Goal: Task Accomplishment & Management: Manage account settings

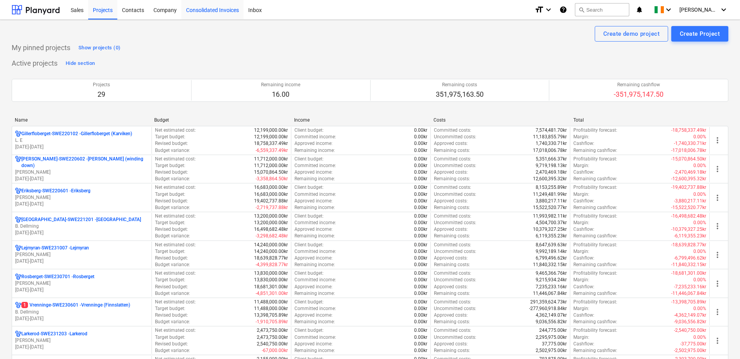
click at [216, 9] on div "Consolidated Invoices" at bounding box center [212, 10] width 62 height 20
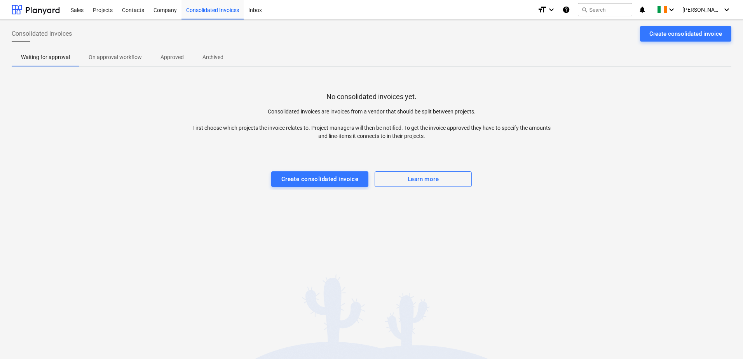
click at [125, 55] on p "On approval workflow" at bounding box center [115, 57] width 53 height 8
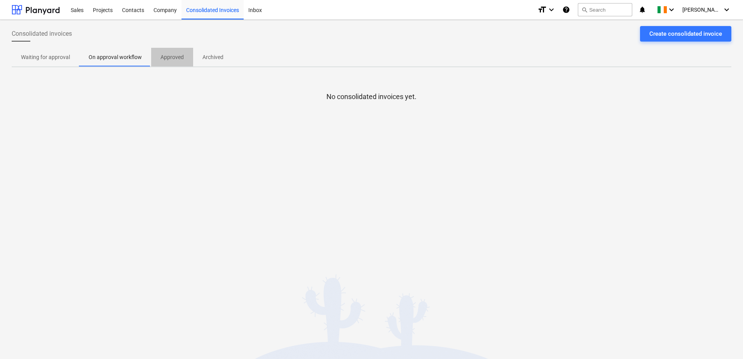
click at [172, 57] on p "Approved" at bounding box center [171, 57] width 23 height 8
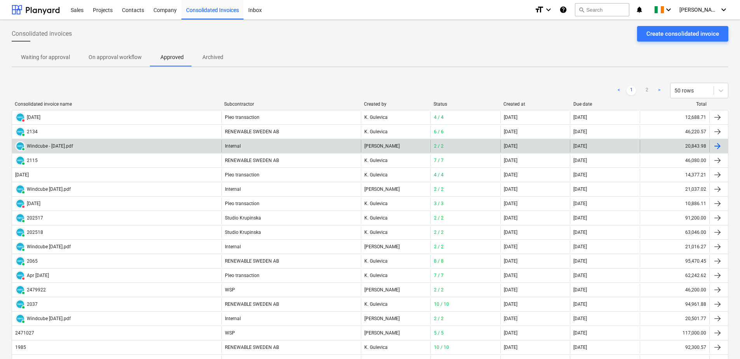
click at [72, 146] on div "Windcube - [DATE].pdf" at bounding box center [50, 145] width 46 height 5
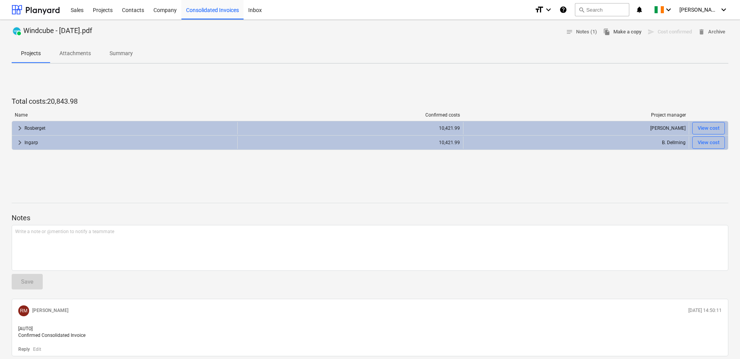
click at [620, 35] on span "file_copy Make a copy" at bounding box center [622, 32] width 38 height 9
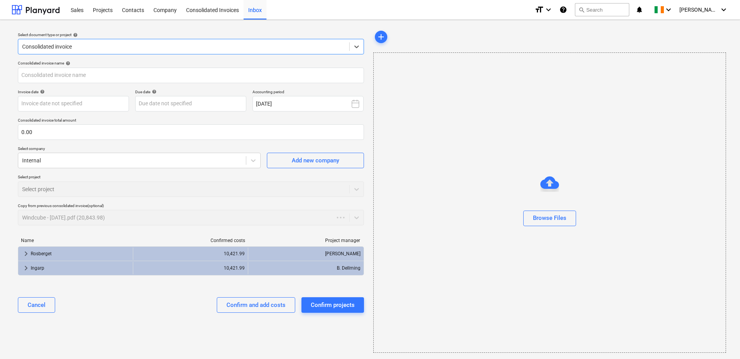
type input "20,843.98"
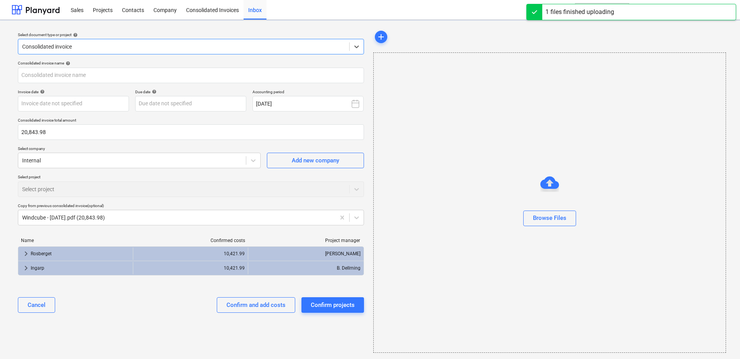
type input "Windcube - [DATE].pdf"
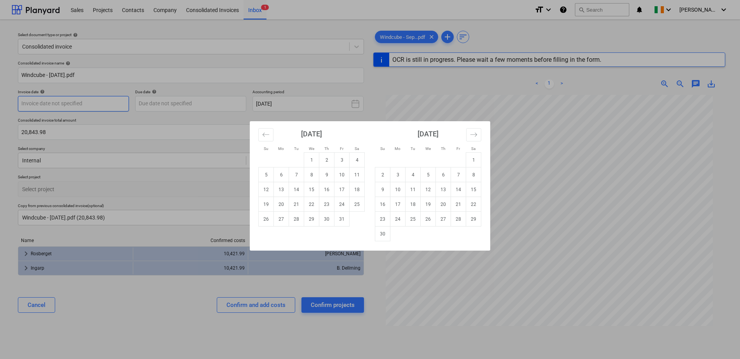
click at [88, 106] on body "Sales Projects Contacts Company Consolidated Invoices Inbox 1 format_size keybo…" at bounding box center [370, 179] width 740 height 359
click at [264, 134] on icon "Move backward to switch to the previous month." at bounding box center [265, 134] width 7 height 7
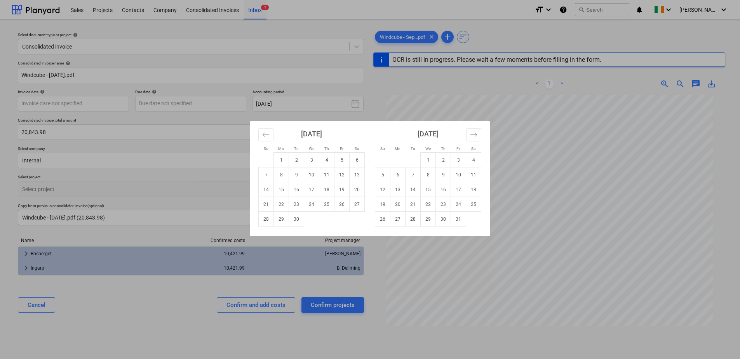
click at [294, 218] on td "30" at bounding box center [296, 219] width 15 height 15
type input "[DATE]"
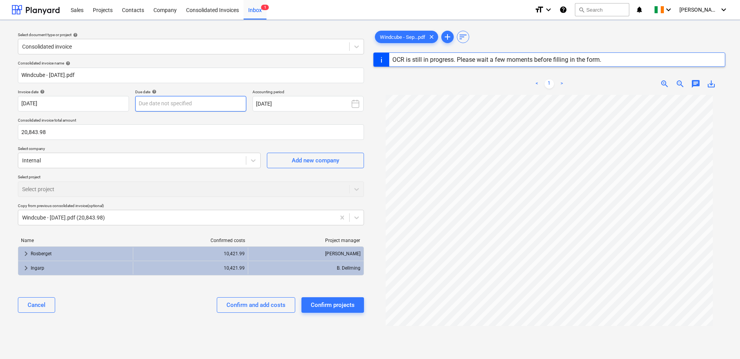
click at [181, 99] on body "Sales Projects Contacts Company Consolidated Invoices Inbox 1 format_size keybo…" at bounding box center [370, 179] width 740 height 359
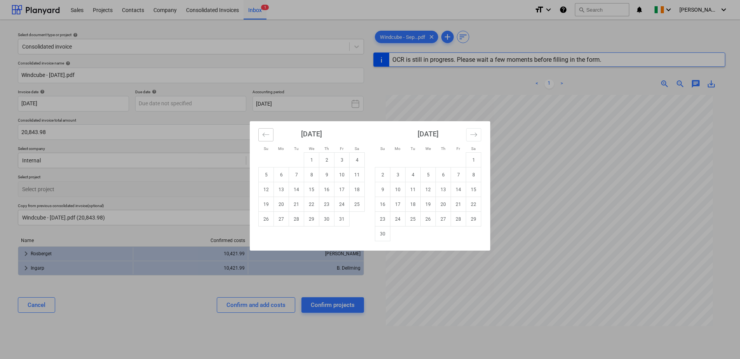
drag, startPoint x: 263, startPoint y: 132, endPoint x: 294, endPoint y: 156, distance: 40.2
click at [263, 132] on icon "Move backward to switch to the previous month." at bounding box center [265, 134] width 7 height 7
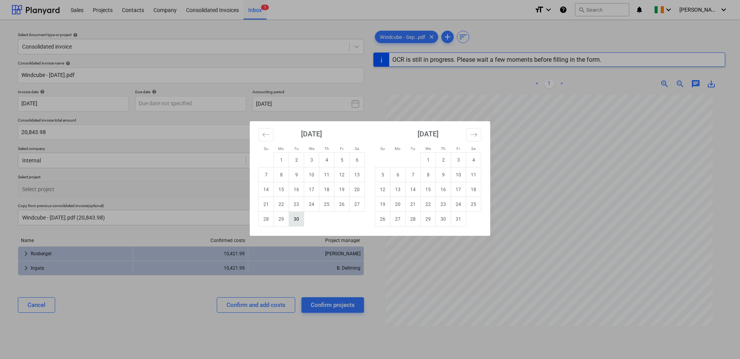
click at [295, 220] on td "30" at bounding box center [296, 219] width 15 height 15
type input "[DATE]"
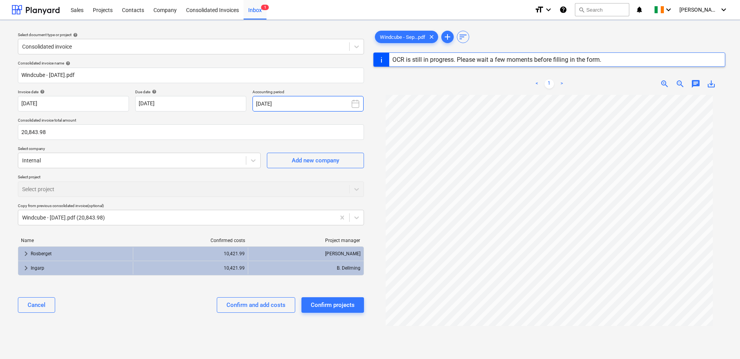
click at [266, 103] on button "[DATE]" at bounding box center [308, 104] width 111 height 16
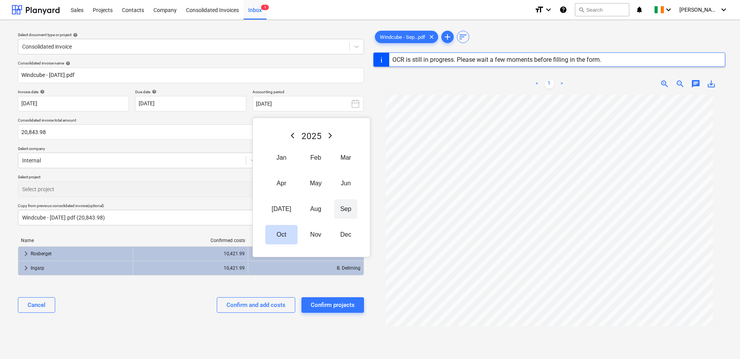
click at [334, 207] on button "Sep" at bounding box center [345, 208] width 23 height 19
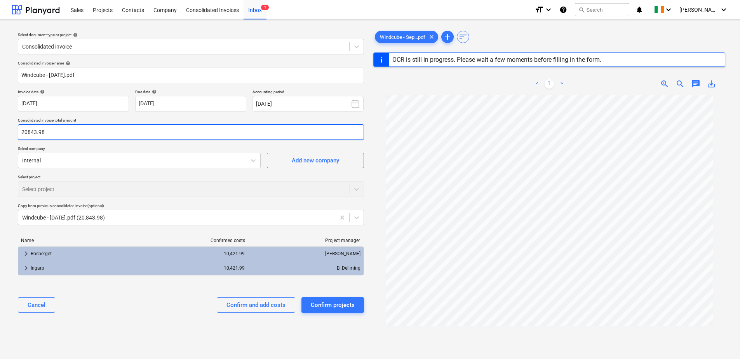
drag, startPoint x: 67, startPoint y: 133, endPoint x: -96, endPoint y: 133, distance: 162.4
click at [0, 133] on html "Sales Projects Contacts Company Consolidated Invoices Inbox 1 format_size keybo…" at bounding box center [370, 179] width 740 height 359
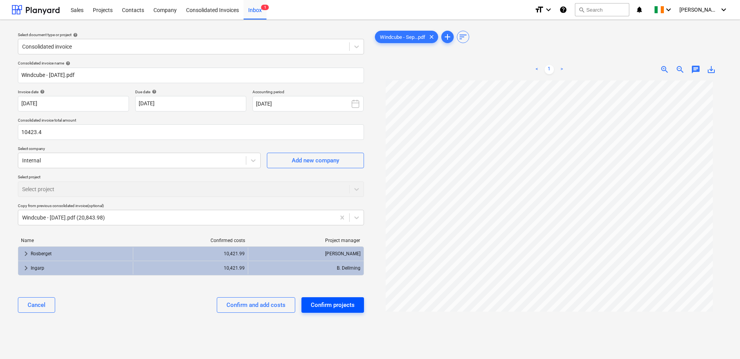
type input "10,423.40"
click at [349, 308] on div "Confirm projects" at bounding box center [333, 305] width 44 height 10
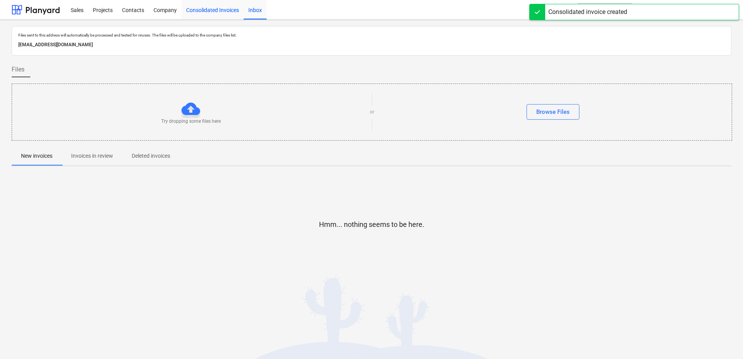
click at [211, 12] on div "Consolidated Invoices" at bounding box center [212, 10] width 62 height 20
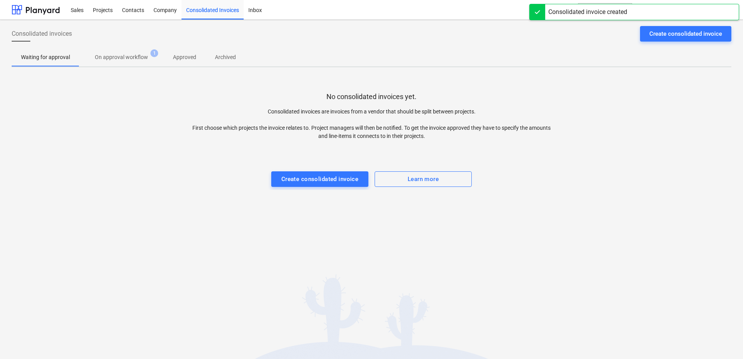
click at [141, 60] on p "On approval workflow" at bounding box center [121, 57] width 53 height 8
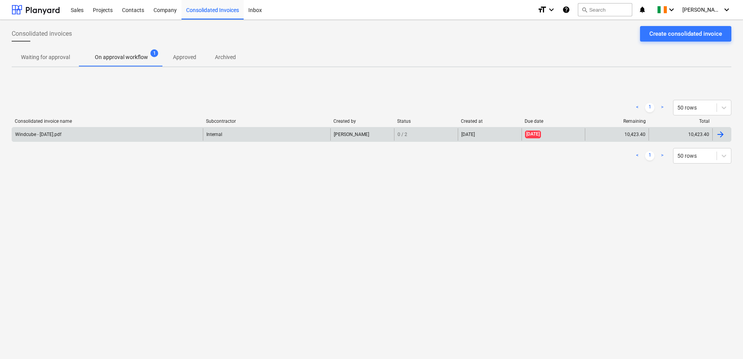
click at [85, 137] on div "Windcube - [DATE].pdf" at bounding box center [107, 134] width 191 height 12
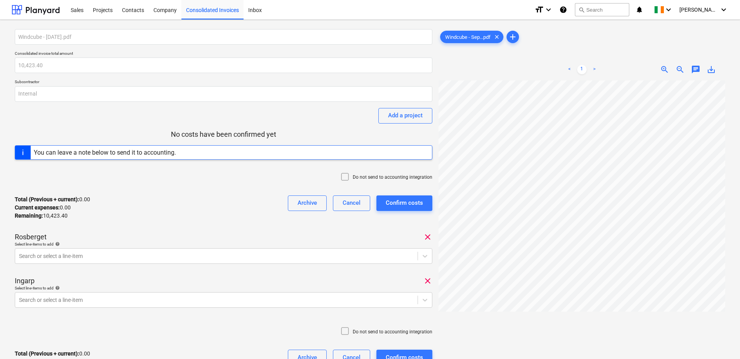
click at [146, 155] on div "You can leave a note below to send it to accounting." at bounding box center [105, 152] width 142 height 7
click at [402, 109] on button "Add a project" at bounding box center [405, 116] width 54 height 16
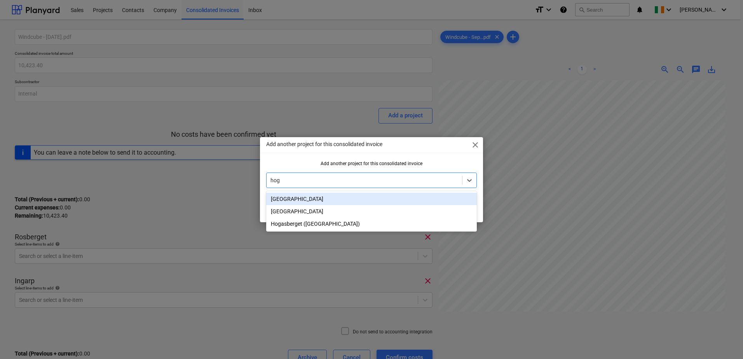
type input "hoga"
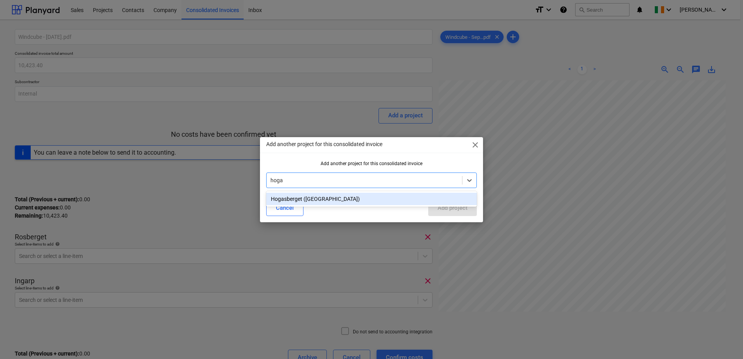
click at [310, 200] on div "Hogasberget ([GEOGRAPHIC_DATA])" at bounding box center [371, 199] width 211 height 12
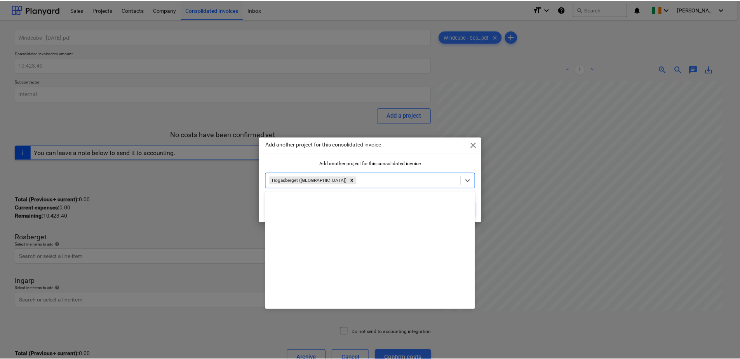
scroll to position [237, 0]
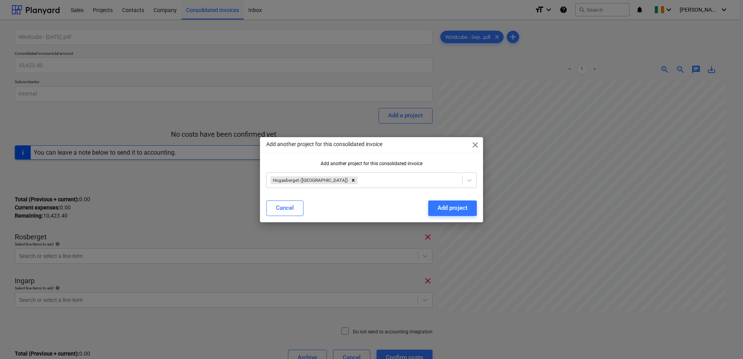
click at [440, 157] on div "Add another project for this consolidated invoice close Add another project for…" at bounding box center [371, 179] width 223 height 85
click at [459, 210] on div "Add project" at bounding box center [452, 208] width 30 height 10
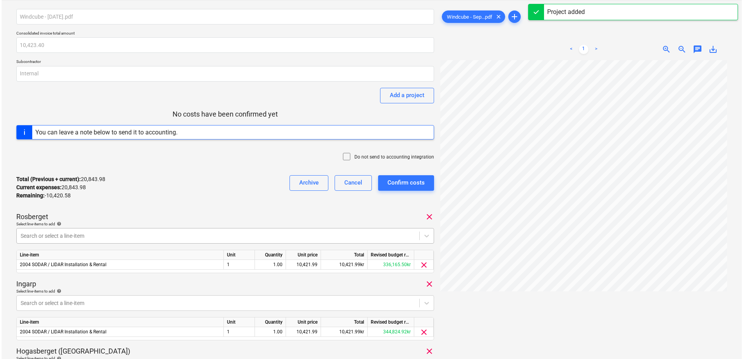
scroll to position [39, 0]
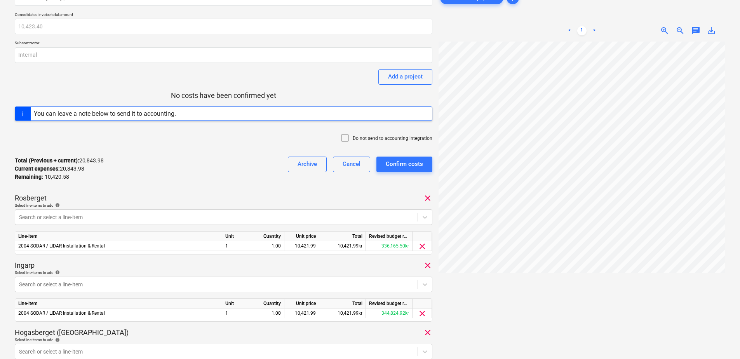
click at [427, 199] on span "clear" at bounding box center [427, 197] width 9 height 9
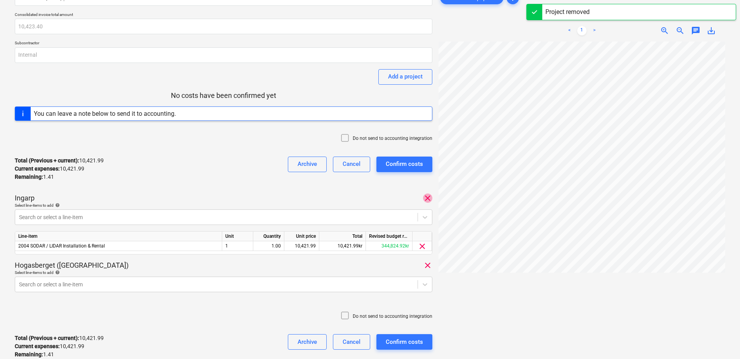
click at [425, 198] on span "clear" at bounding box center [427, 197] width 9 height 9
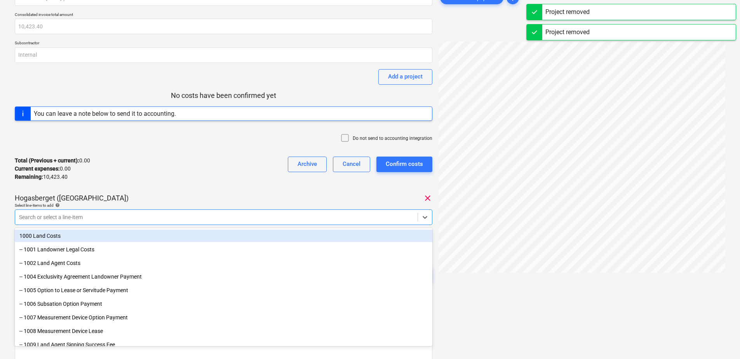
click at [74, 216] on div at bounding box center [216, 217] width 395 height 8
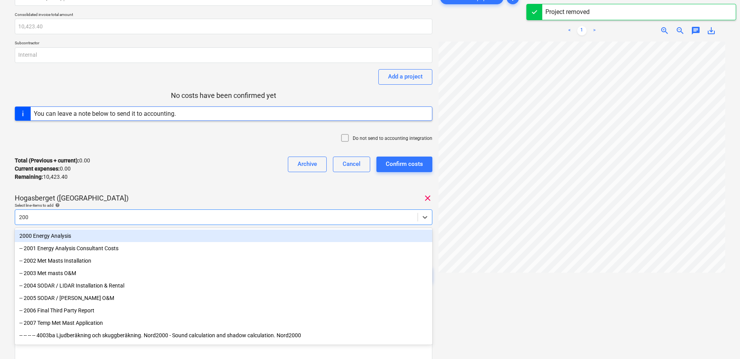
type input "2004"
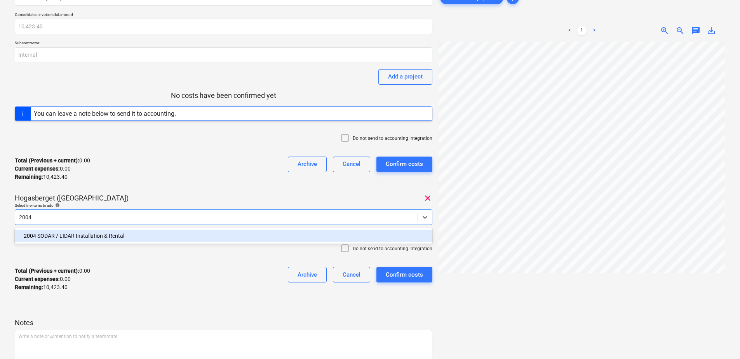
click at [64, 235] on div "-- 2004 SODAR / LIDAR Installation & Rental" at bounding box center [224, 236] width 418 height 12
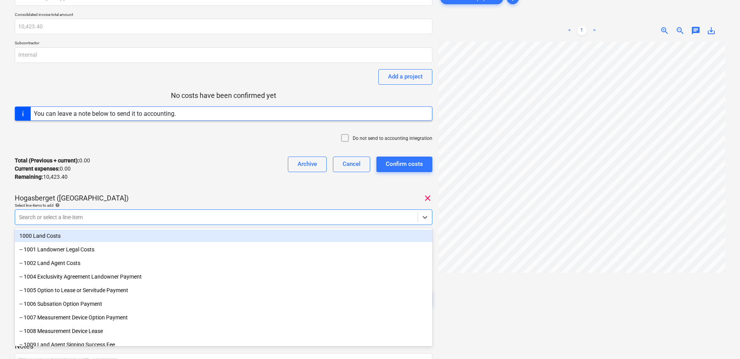
click at [154, 173] on div "Total (Previous + current) : 0.00 Current expenses : 0.00 Remaining : 10,423.40…" at bounding box center [224, 168] width 418 height 37
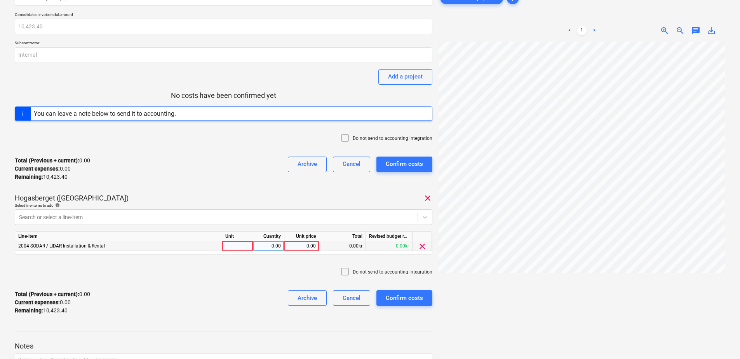
click at [246, 245] on div at bounding box center [237, 246] width 31 height 10
click at [305, 245] on div "0.00" at bounding box center [301, 246] width 28 height 10
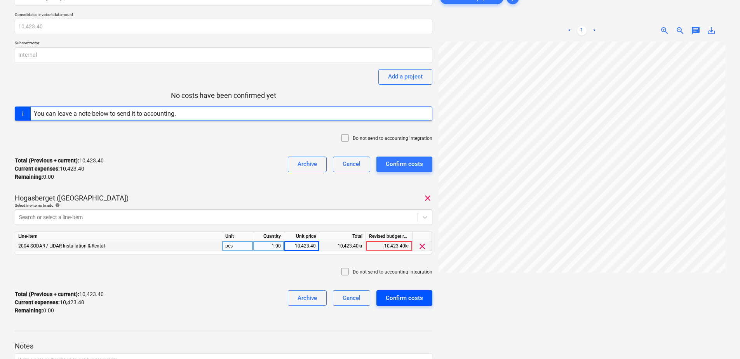
click at [408, 298] on div "Confirm costs" at bounding box center [404, 298] width 37 height 10
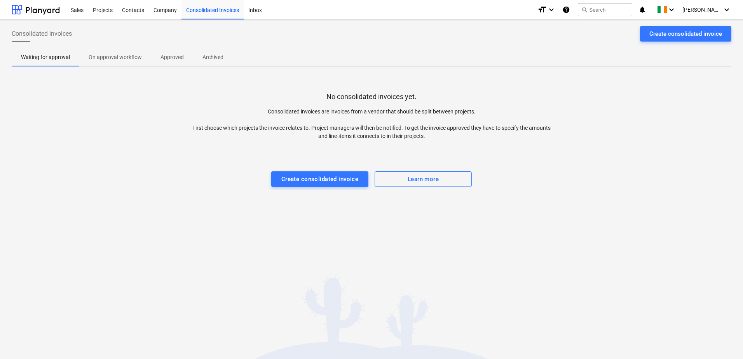
click at [711, 6] on div "Successfully linked the line-items" at bounding box center [634, 8] width 210 height 16
drag, startPoint x: 713, startPoint y: 7, endPoint x: 699, endPoint y: 8, distance: 14.0
click at [708, 9] on div "Successfully linked the line-items" at bounding box center [634, 8] width 210 height 16
click at [70, 10] on div "Sales" at bounding box center [77, 10] width 22 height 20
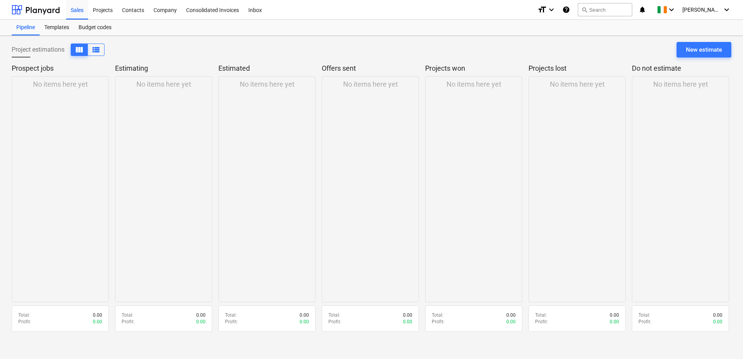
click at [717, 13] on div "Successfully linked the line-items" at bounding box center [634, 8] width 210 height 16
click at [719, 9] on div "Successfully linked the line-items" at bounding box center [634, 8] width 210 height 16
click at [709, 6] on div "Successfully linked the line-items" at bounding box center [634, 8] width 210 height 16
drag, startPoint x: 724, startPoint y: 6, endPoint x: 716, endPoint y: 9, distance: 8.5
click at [720, 9] on div "Successfully linked the line-items" at bounding box center [634, 8] width 210 height 16
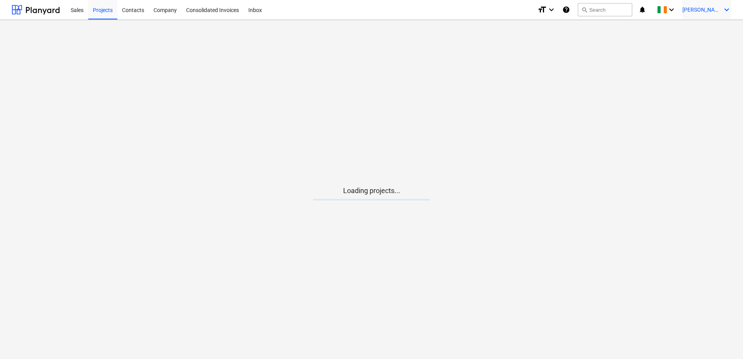
click at [705, 11] on span "[PERSON_NAME]" at bounding box center [701, 10] width 39 height 6
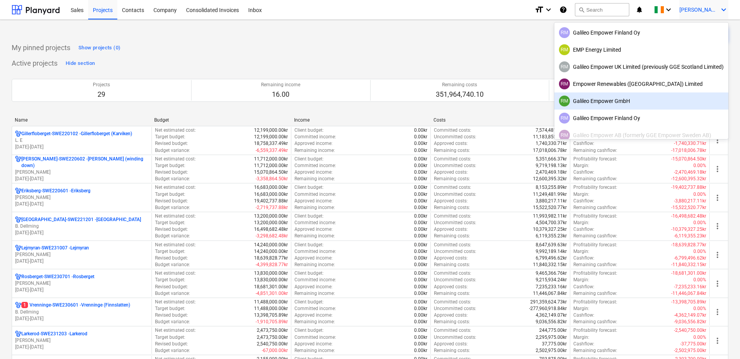
click at [625, 98] on div "RM Galileo Empower GmbH" at bounding box center [641, 101] width 165 height 11
